Goal: Answer question/provide support: Share knowledge or assist other users

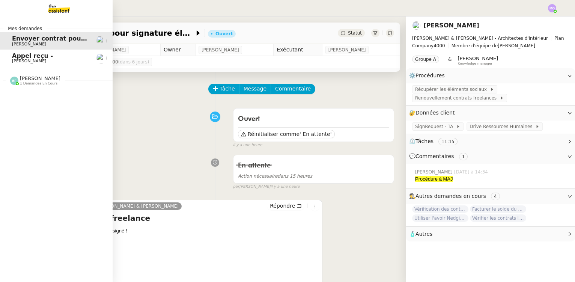
click at [63, 59] on span "[PERSON_NAME]" at bounding box center [50, 61] width 76 height 5
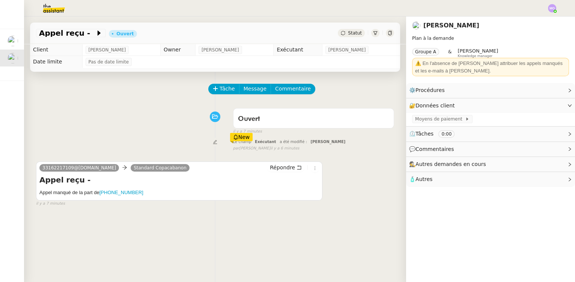
click at [348, 32] on span "Statut" at bounding box center [355, 32] width 14 height 5
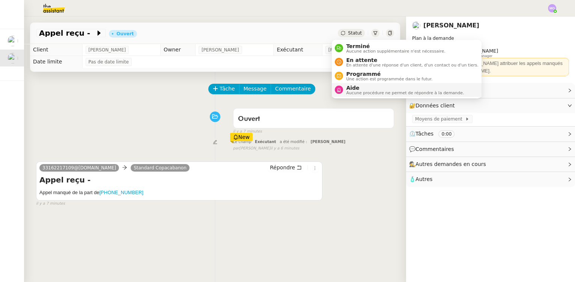
click at [362, 91] on span "Aucune procédure ne permet de répondre à la demande." at bounding box center [405, 93] width 118 height 4
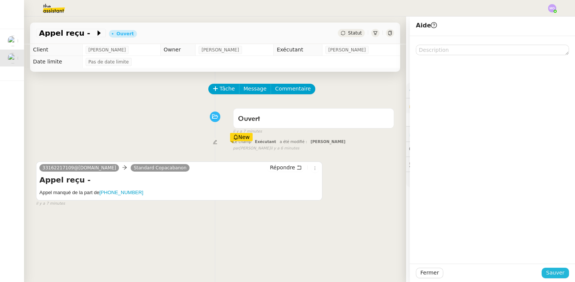
click at [548, 273] on span "Sauver" at bounding box center [555, 272] width 18 height 9
